Goal: Task Accomplishment & Management: Complete application form

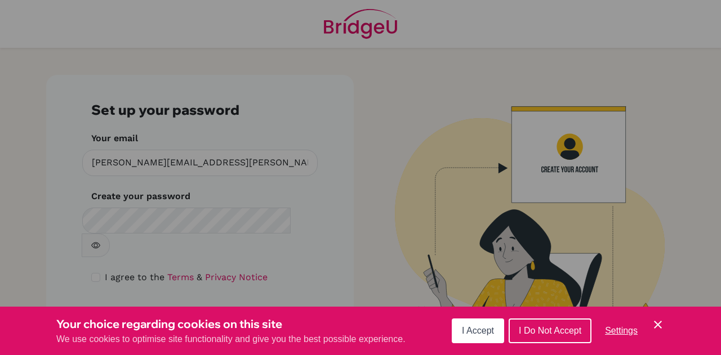
click at [484, 337] on button "I Accept" at bounding box center [478, 331] width 52 height 25
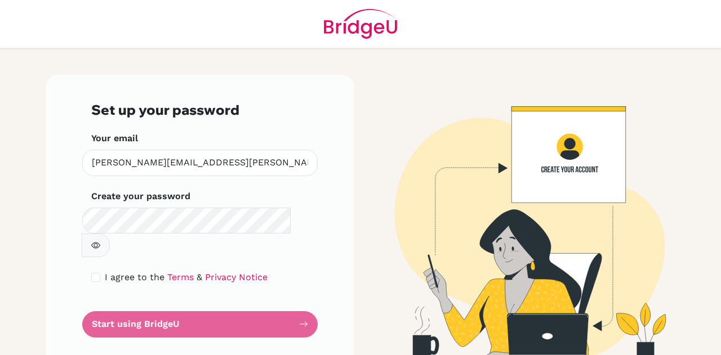
click at [54, 244] on div "Set up your password Your email beltran.wilber@amschool.edu.sv Invalid email Cr…" at bounding box center [200, 220] width 308 height 290
click at [96, 273] on input "checkbox" at bounding box center [95, 277] width 9 height 9
checkbox input "true"
click at [244, 299] on form "Set up your password Your email beltran.wilber@amschool.edu.sv Invalid email Cr…" at bounding box center [199, 219] width 217 height 235
click at [132, 315] on div "Set up your password Your email beltran.wilber@amschool.edu.sv Invalid email Cr…" at bounding box center [200, 220] width 308 height 290
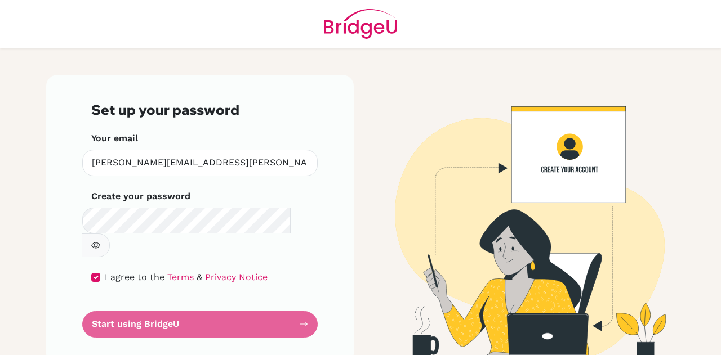
click at [157, 300] on form "Set up your password Your email beltran.wilber@amschool.edu.sv Invalid email Cr…" at bounding box center [199, 219] width 217 height 235
click at [100, 241] on icon "button" at bounding box center [95, 245] width 9 height 9
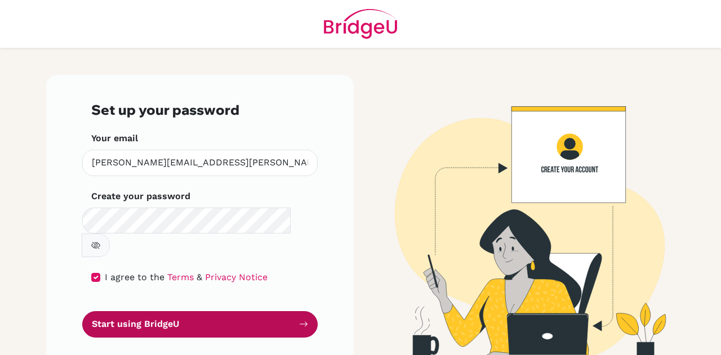
click at [170, 312] on button "Start using BridgeU" at bounding box center [199, 325] width 235 height 26
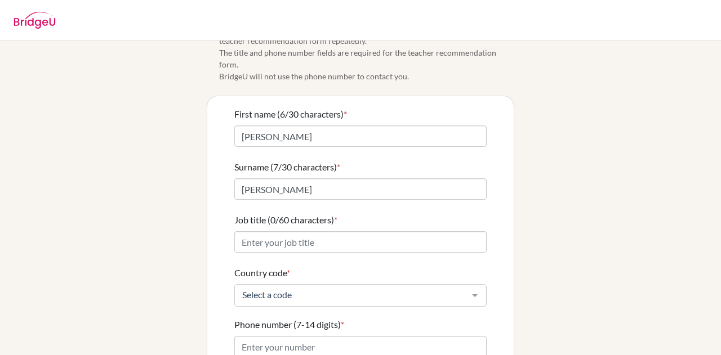
scroll to position [38, 0]
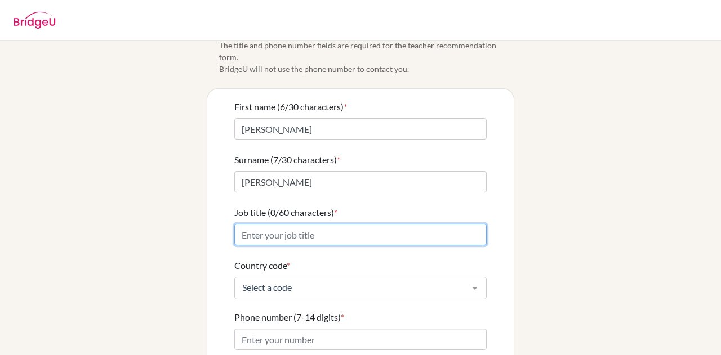
click at [289, 227] on input "Job title (0/60 characters) *" at bounding box center [360, 234] width 252 height 21
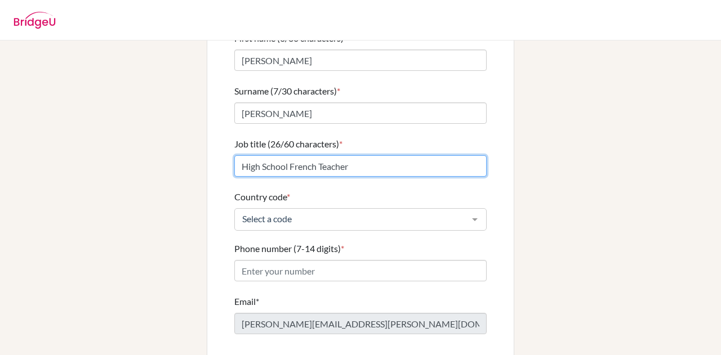
scroll to position [108, 0]
type input "High School French Teacher"
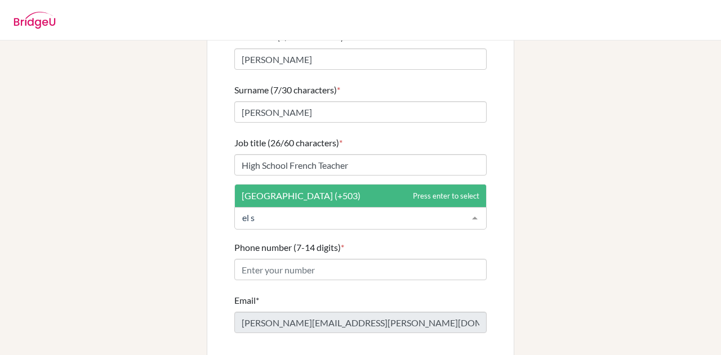
type input "el sa"
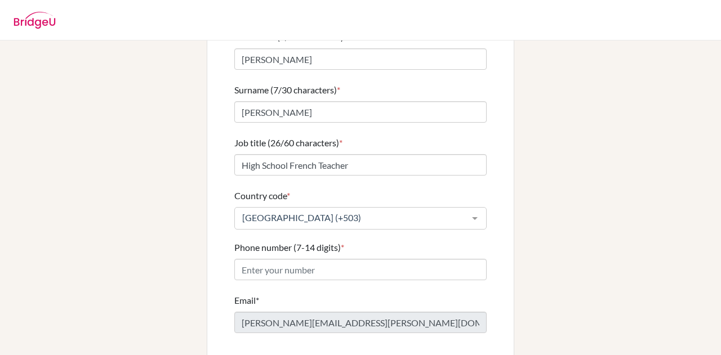
scroll to position [147, 0]
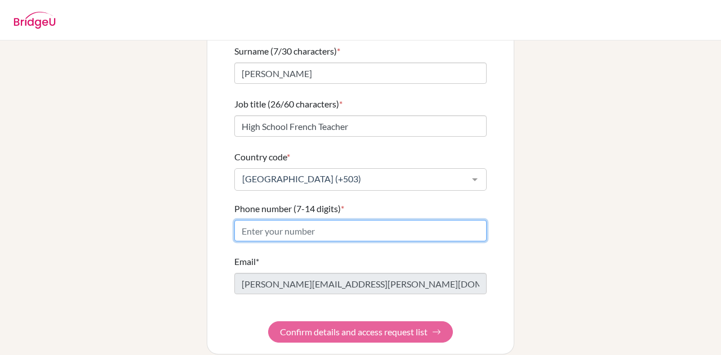
click at [270, 220] on input "Phone number (7-14 digits) *" at bounding box center [360, 230] width 252 height 21
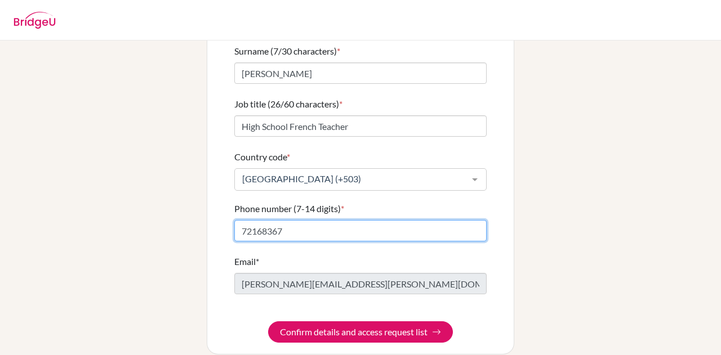
type input "72168367"
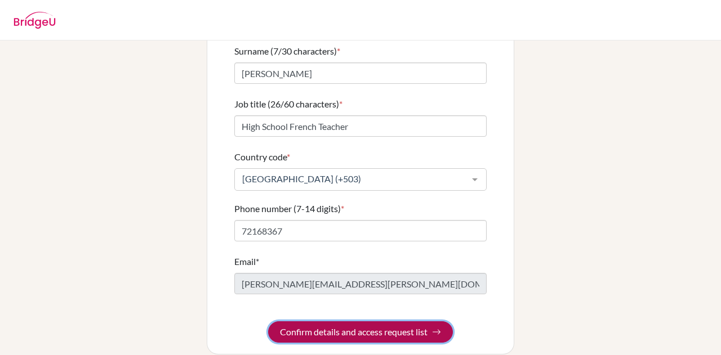
click at [347, 323] on button "Confirm details and access request list" at bounding box center [360, 332] width 185 height 21
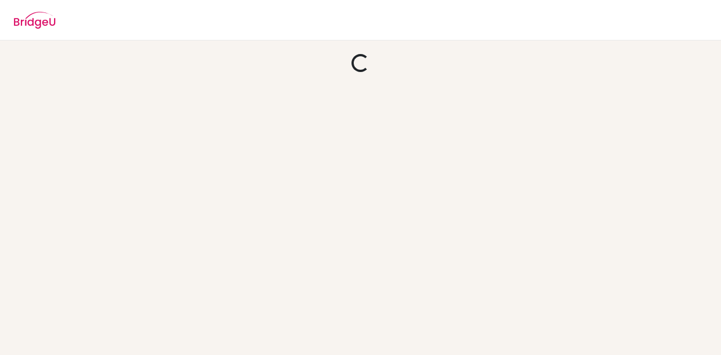
scroll to position [0, 0]
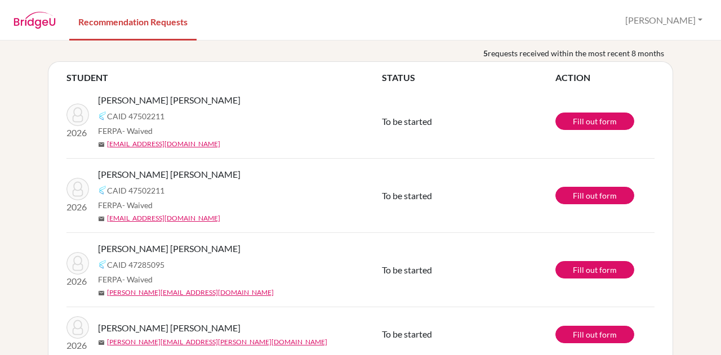
scroll to position [166, 0]
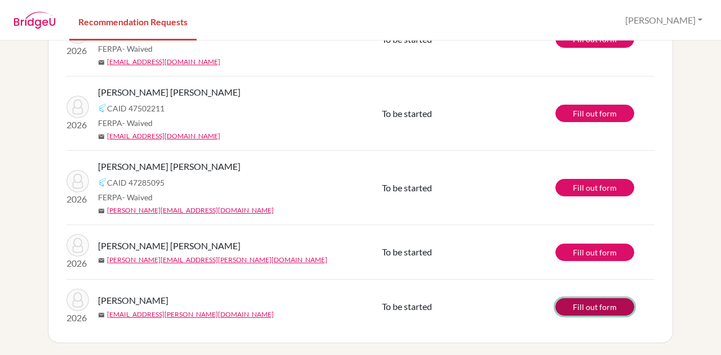
click at [571, 306] on link "Fill out form" at bounding box center [594, 307] width 79 height 17
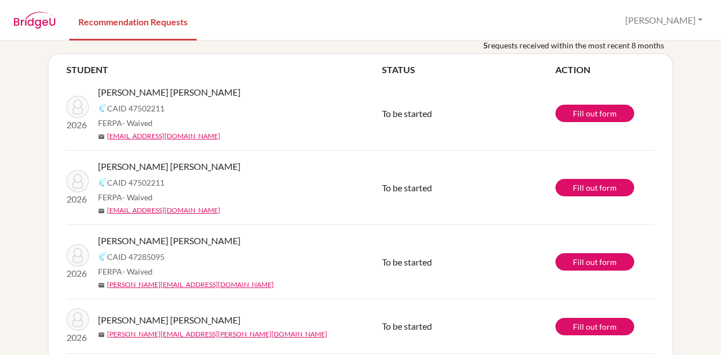
scroll to position [35, 0]
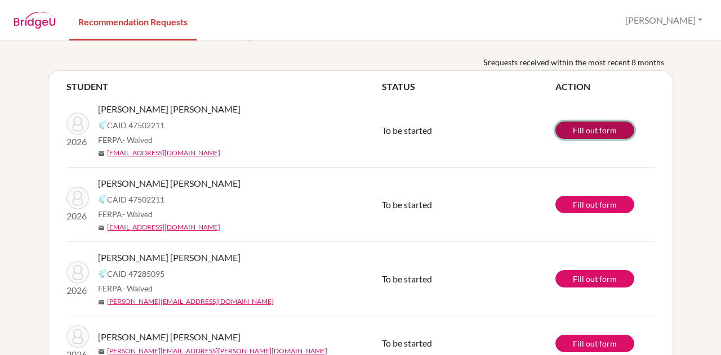
click at [589, 134] on link "Fill out form" at bounding box center [594, 130] width 79 height 17
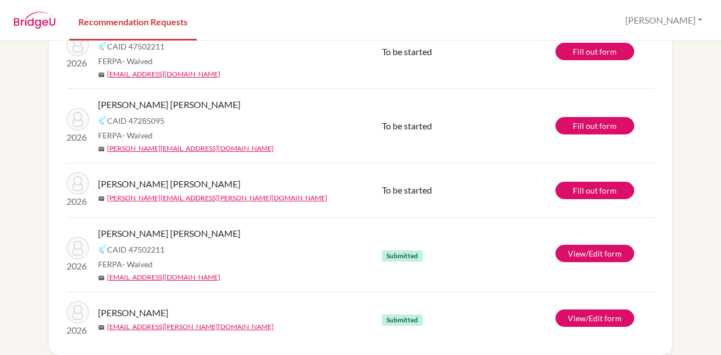
scroll to position [114, 0]
click at [579, 191] on link "Fill out form" at bounding box center [594, 190] width 79 height 17
click at [579, 126] on link "Fill out form" at bounding box center [594, 125] width 79 height 17
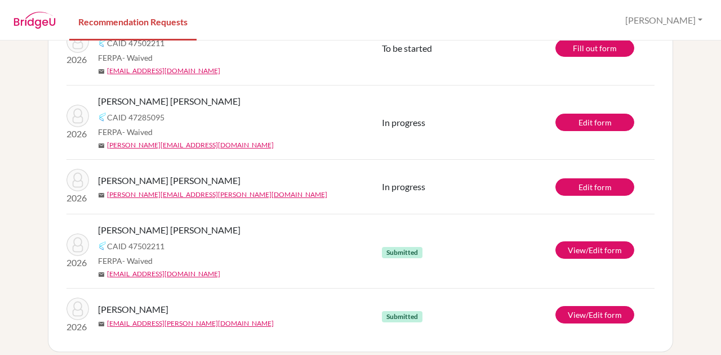
scroll to position [119, 0]
